Goal: Task Accomplishment & Management: Manage account settings

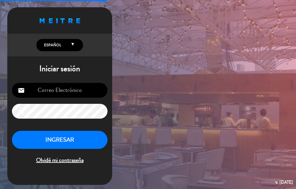
type input "[PERSON_NAME][EMAIL_ADDRESS][DOMAIN_NAME]"
click at [69, 142] on button "INGRESAR" at bounding box center [60, 140] width 96 height 18
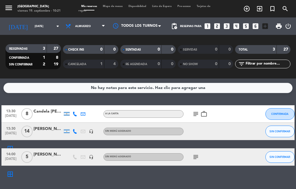
click at [195, 157] on icon "subject" at bounding box center [195, 157] width 7 height 7
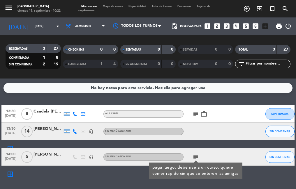
click at [197, 114] on icon "subject" at bounding box center [195, 114] width 7 height 7
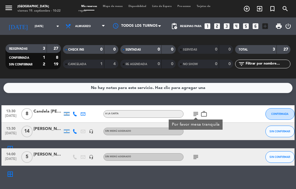
click at [206, 113] on icon "work_outline" at bounding box center [203, 114] width 7 height 7
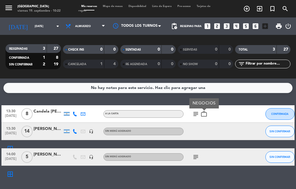
click at [195, 114] on icon "subject" at bounding box center [195, 114] width 7 height 7
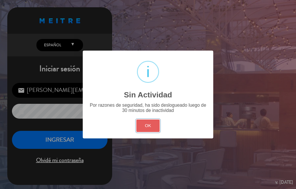
click at [150, 126] on button "OK" at bounding box center [148, 126] width 24 height 13
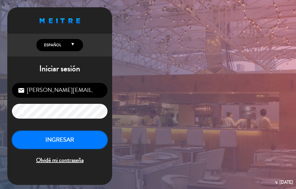
click at [75, 144] on button "INGRESAR" at bounding box center [60, 140] width 96 height 18
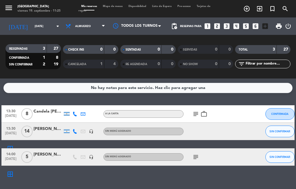
click at [205, 113] on icon "work_outline" at bounding box center [203, 114] width 7 height 7
click at [196, 114] on icon "subject" at bounding box center [195, 114] width 7 height 7
click at [46, 131] on div "[PERSON_NAME]" at bounding box center [47, 129] width 29 height 7
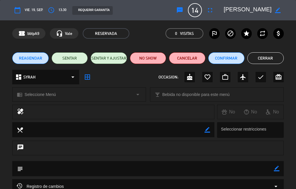
click at [270, 59] on button "Cerrar" at bounding box center [265, 58] width 36 height 12
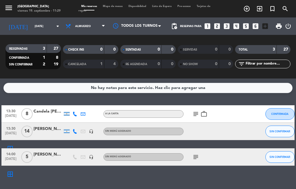
click at [48, 112] on div "Candela [PERSON_NAME]" at bounding box center [47, 111] width 29 height 7
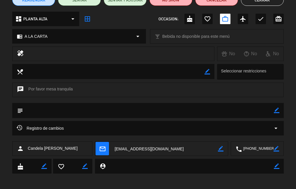
scroll to position [60, 0]
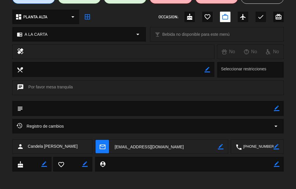
click at [261, 147] on textarea at bounding box center [258, 147] width 32 height 15
click at [264, 146] on textarea at bounding box center [258, 147] width 32 height 15
click at [278, 134] on span at bounding box center [278, 132] width 5 height 5
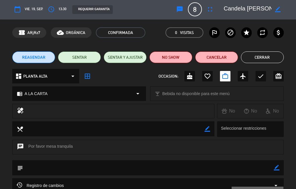
scroll to position [0, 0]
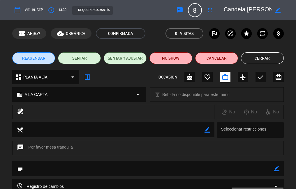
click at [258, 58] on button "Cerrar" at bounding box center [262, 58] width 43 height 12
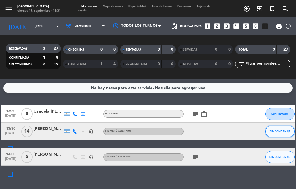
click at [278, 133] on span "SIN CONFIRMAR" at bounding box center [279, 131] width 21 height 3
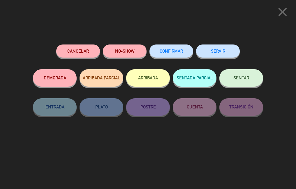
click at [87, 52] on button "Cancelar" at bounding box center [78, 51] width 44 height 13
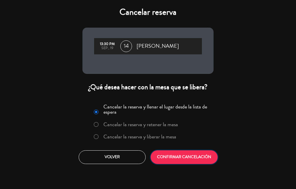
click at [192, 160] on button "CONFIRMAR CANCELACIÓN" at bounding box center [184, 158] width 67 height 14
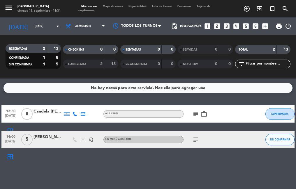
click at [43, 112] on div "Candela [PERSON_NAME]" at bounding box center [47, 111] width 29 height 7
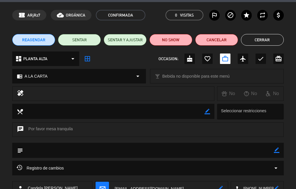
scroll to position [58, 0]
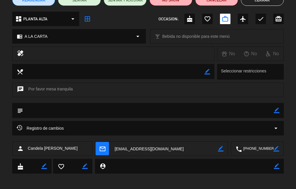
click at [264, 5] on button "Cerrar" at bounding box center [262, 0] width 43 height 12
